Goal: Task Accomplishment & Management: Manage account settings

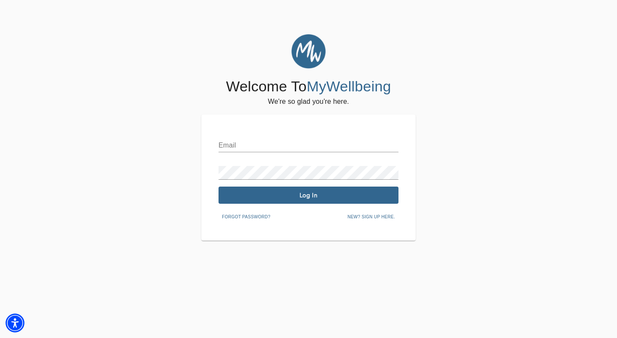
click at [266, 142] on input "text" at bounding box center [309, 145] width 180 height 14
type input "[PERSON_NAME][EMAIL_ADDRESS][DOMAIN_NAME]"
click at [309, 195] on span "Log In" at bounding box center [308, 195] width 173 height 8
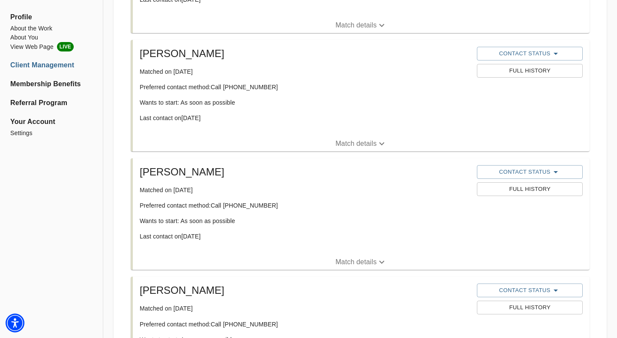
scroll to position [604, 0]
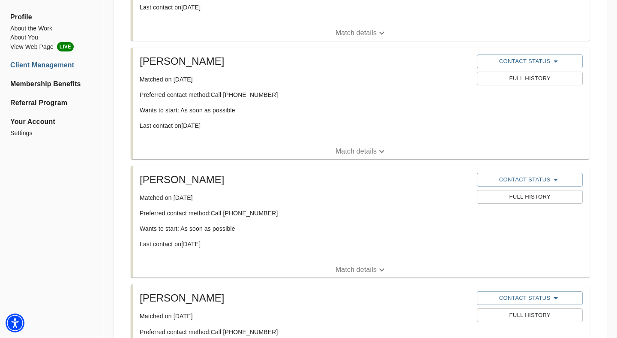
click at [354, 147] on p "Match details" at bounding box center [356, 151] width 41 height 10
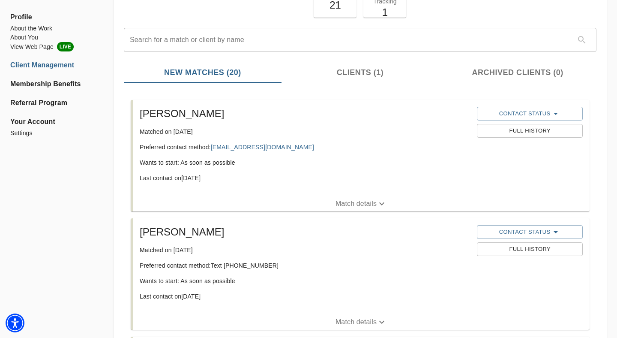
scroll to position [5, 0]
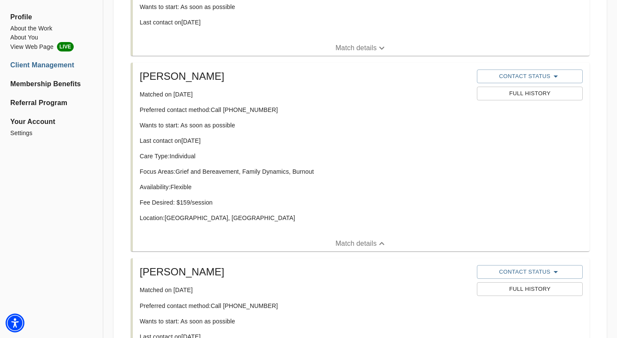
scroll to position [586, 0]
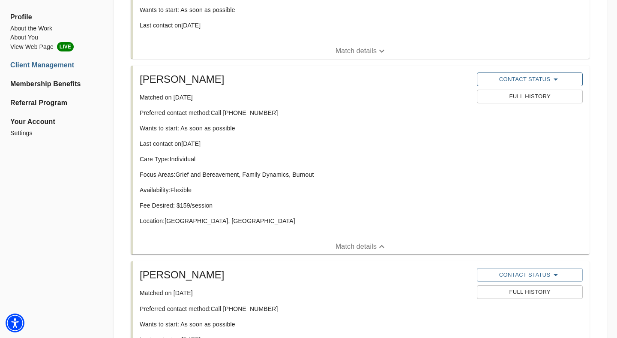
click at [529, 81] on span "Contact Status" at bounding box center [529, 79] width 97 height 10
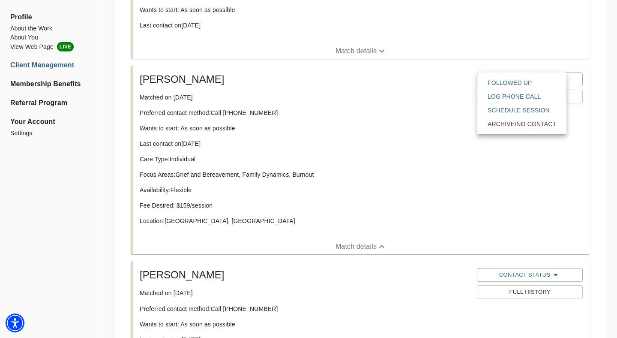
click at [406, 112] on div at bounding box center [308, 169] width 617 height 338
